Goal: Use online tool/utility

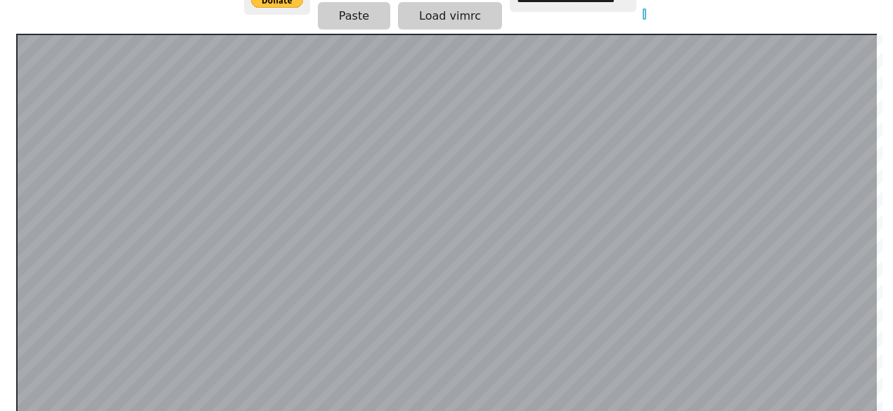
scroll to position [374, 0]
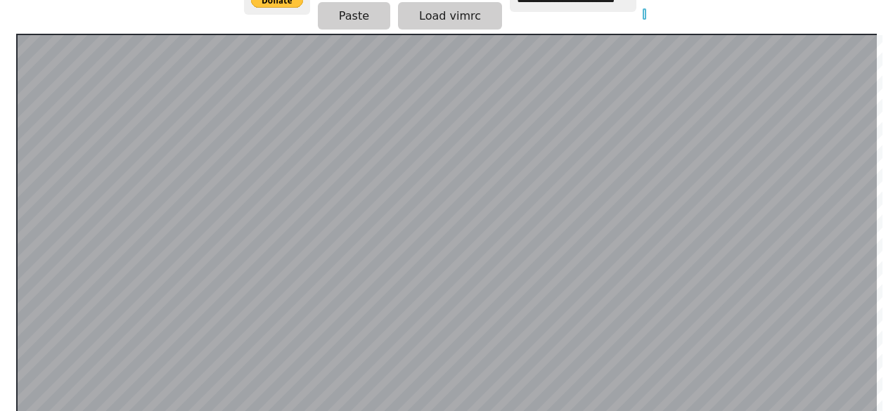
scroll to position [145, 0]
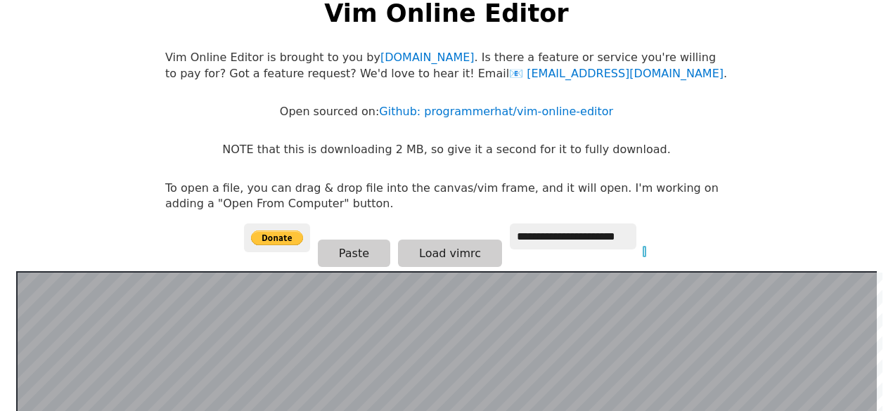
scroll to position [27, 0]
